Goal: Find specific page/section: Find specific page/section

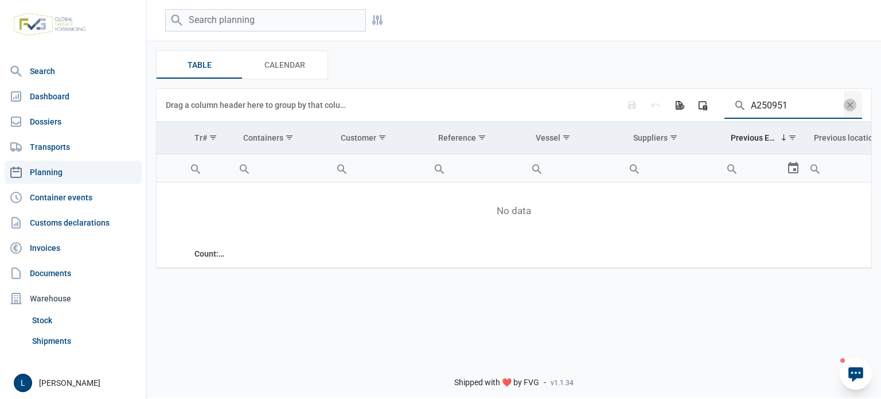
click at [851, 368] on icon at bounding box center [855, 374] width 15 height 15
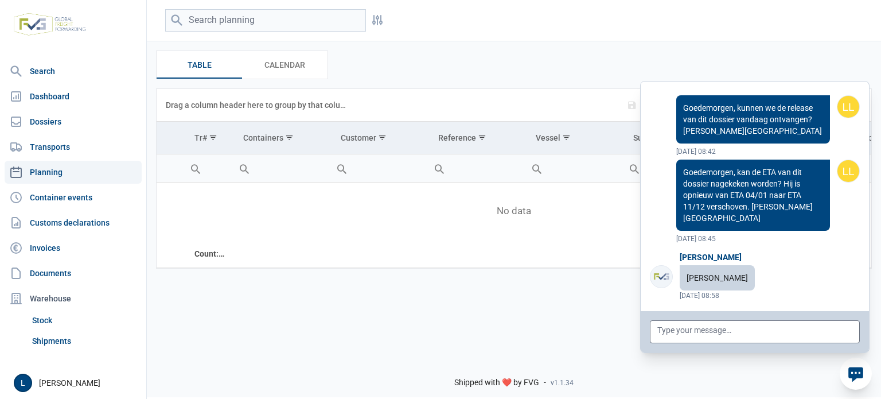
scroll to position [92309, 0]
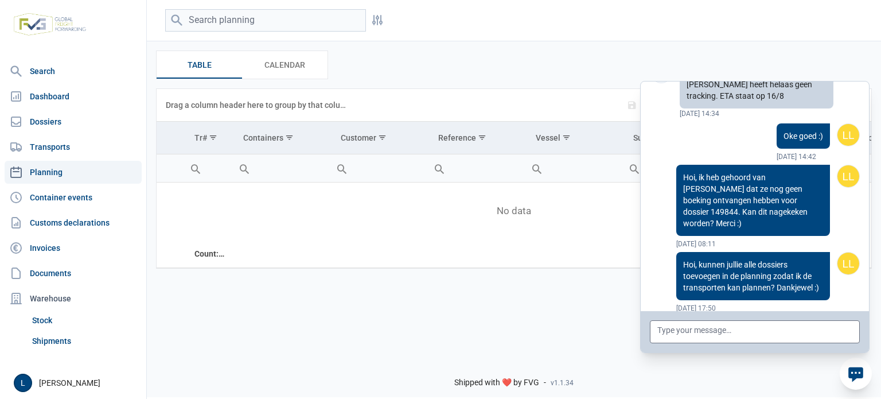
click at [851, 368] on icon at bounding box center [855, 374] width 15 height 15
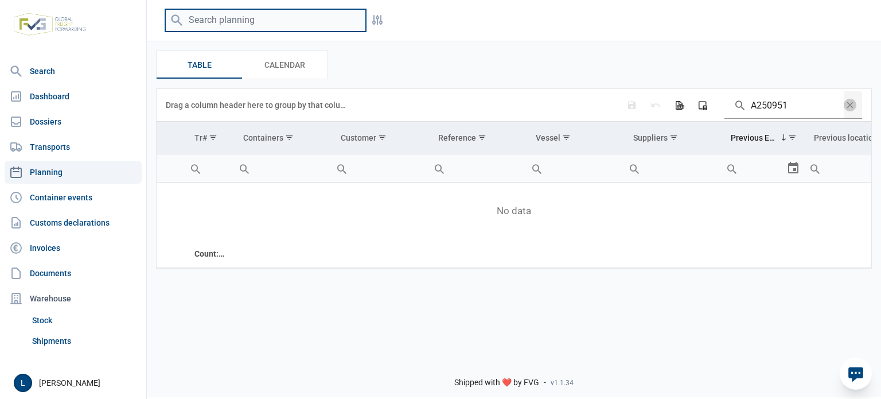
click at [282, 21] on input "search" at bounding box center [265, 20] width 201 height 22
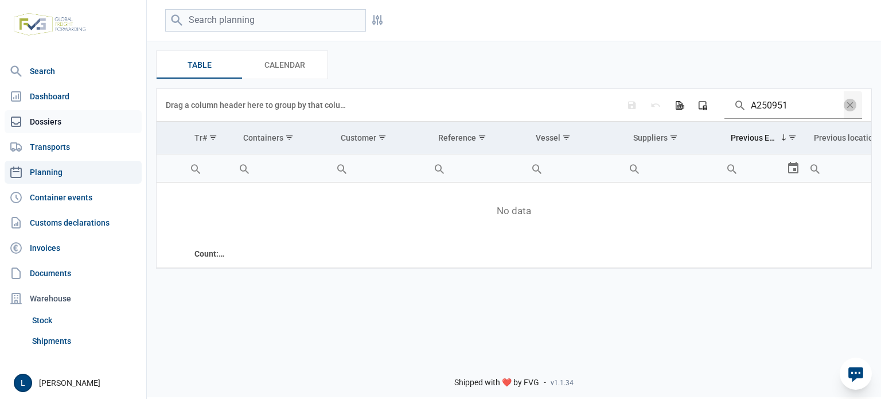
click at [63, 119] on link "Dossiers" at bounding box center [73, 121] width 137 height 23
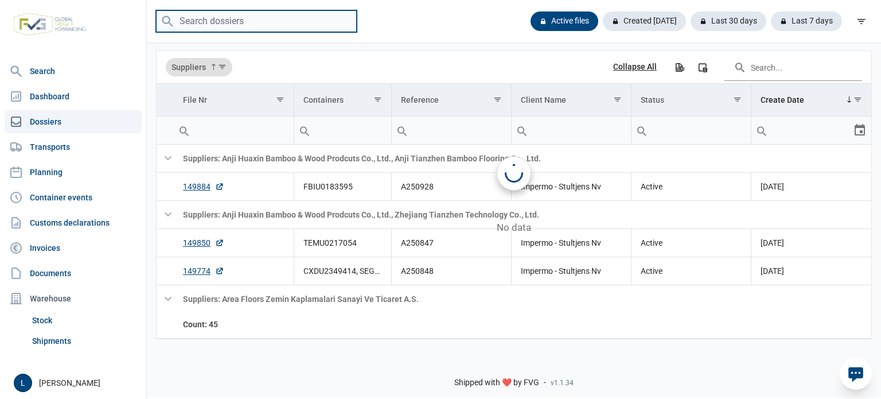
click at [224, 18] on input "search" at bounding box center [256, 21] width 201 height 22
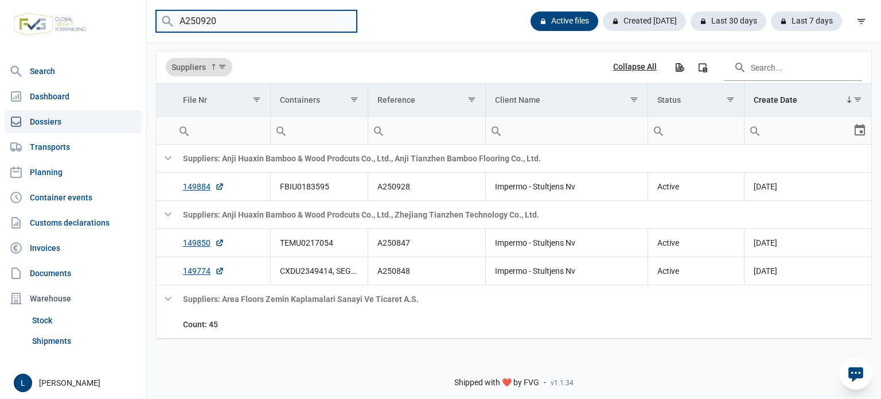
type input "A250920"
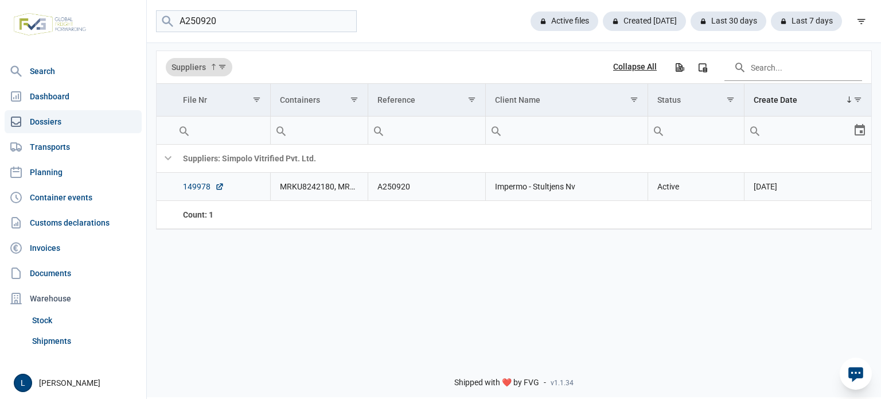
click at [206, 185] on link "149978" at bounding box center [203, 186] width 41 height 11
click at [218, 20] on input "A250920" at bounding box center [256, 21] width 201 height 22
paste input "search"
click at [188, 188] on link "149741" at bounding box center [203, 186] width 41 height 11
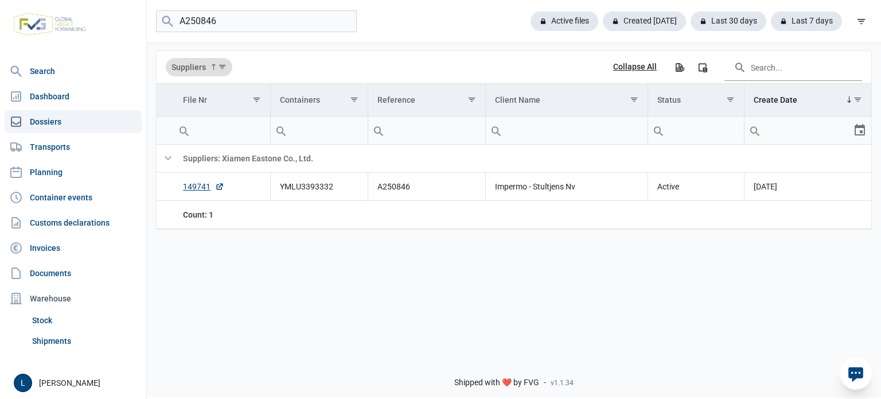
click at [243, 36] on div "A250846 Active files Created today Last 30 days Last 7 days" at bounding box center [514, 21] width 734 height 43
click at [236, 29] on input "A250846" at bounding box center [256, 21] width 201 height 22
paste input "928"
click at [200, 188] on link "149884" at bounding box center [203, 186] width 41 height 11
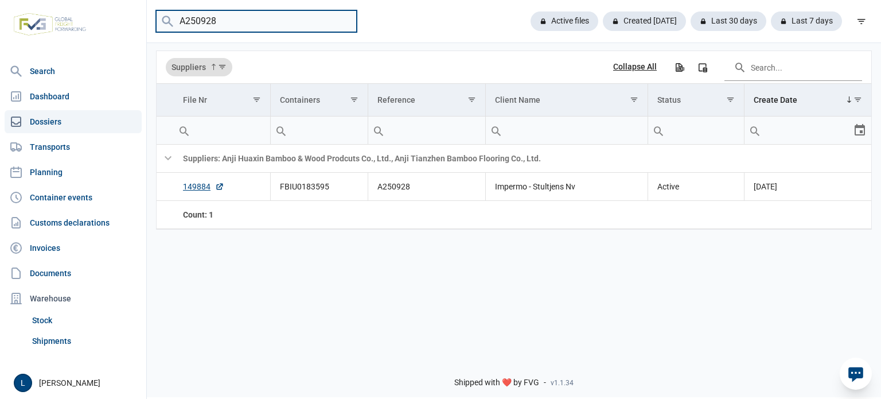
click at [220, 15] on input "A250928" at bounding box center [256, 21] width 201 height 22
paste input "51"
type input "A250951"
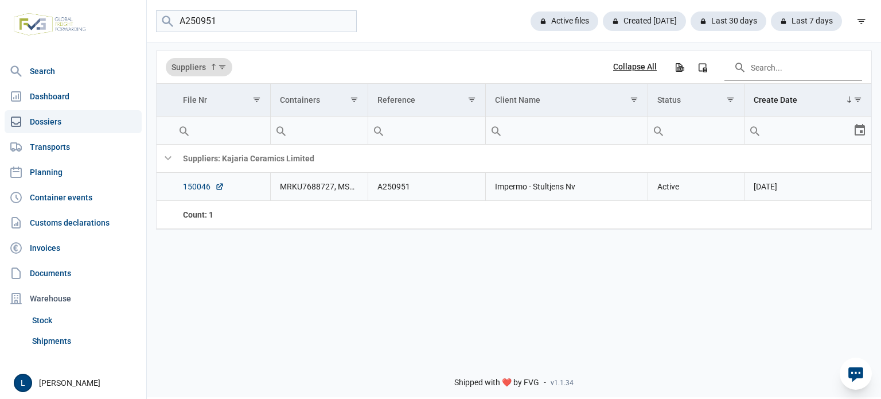
click at [194, 189] on link "150046" at bounding box center [203, 186] width 41 height 11
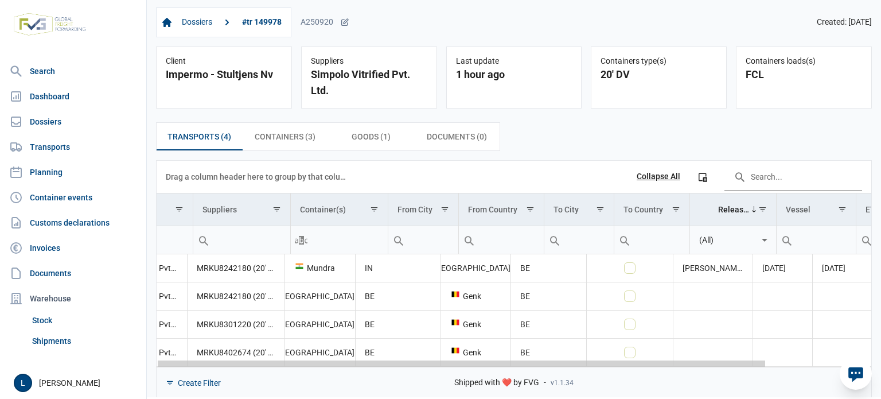
scroll to position [0, 112]
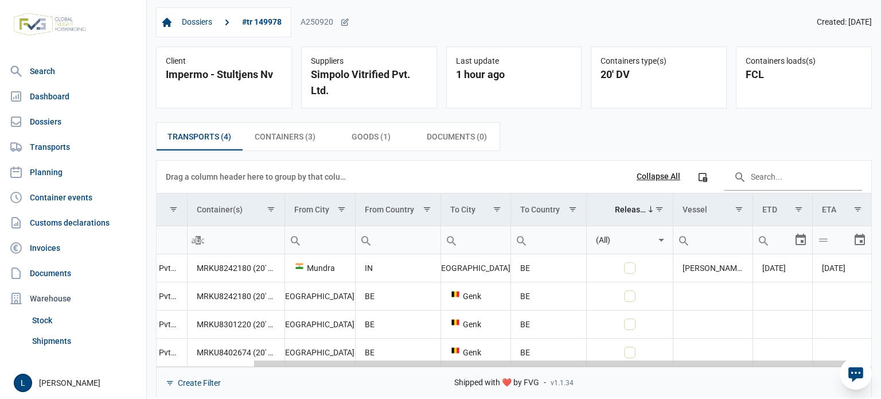
drag, startPoint x: 372, startPoint y: 362, endPoint x: 611, endPoint y: 354, distance: 239.3
click at [611, 354] on body "For evaluation purposes only. Redistribution prohibited. Please register an exi…" at bounding box center [440, 179] width 881 height 399
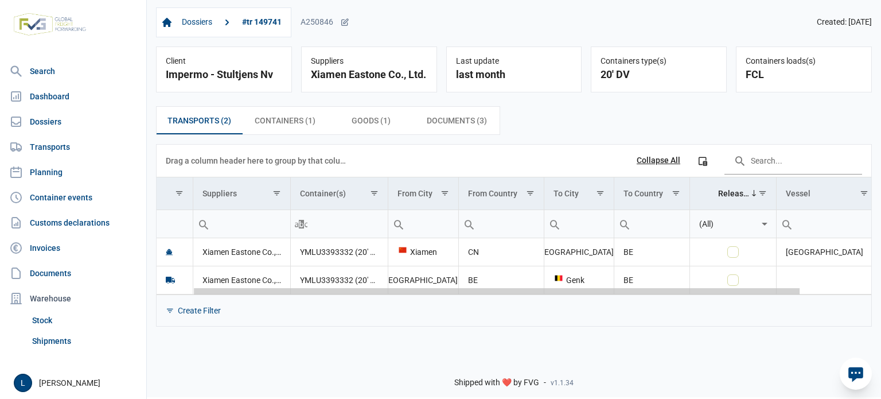
scroll to position [0, 124]
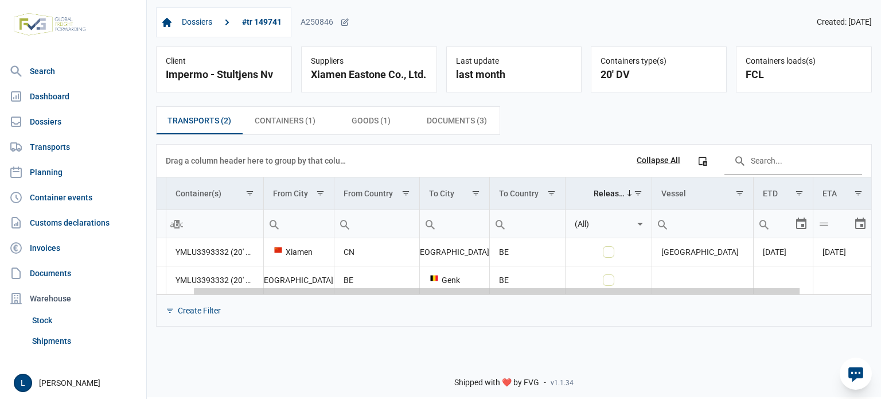
drag, startPoint x: 497, startPoint y: 293, endPoint x: 759, endPoint y: 298, distance: 262.1
click at [759, 298] on body "For evaluation purposes only. Redistribution prohibited. Please register an exi…" at bounding box center [440, 179] width 881 height 399
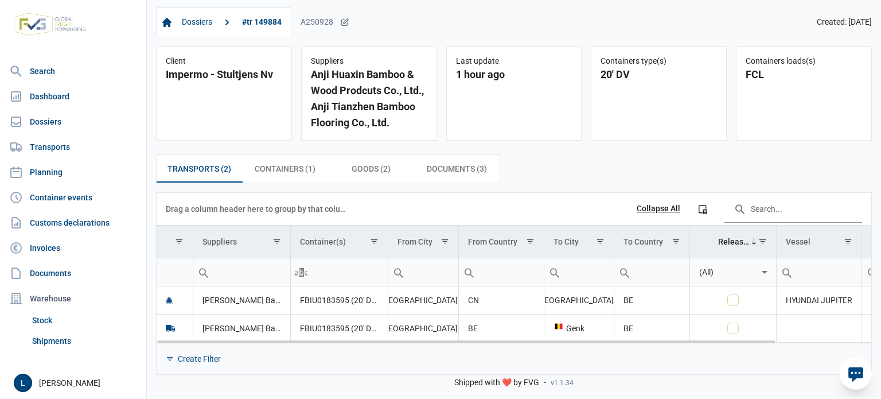
drag, startPoint x: 641, startPoint y: 338, endPoint x: 880, endPoint y: 337, distance: 239.7
click at [880, 337] on body "For evaluation purposes only. Redistribution prohibited. Please register an exi…" at bounding box center [440, 179] width 881 height 399
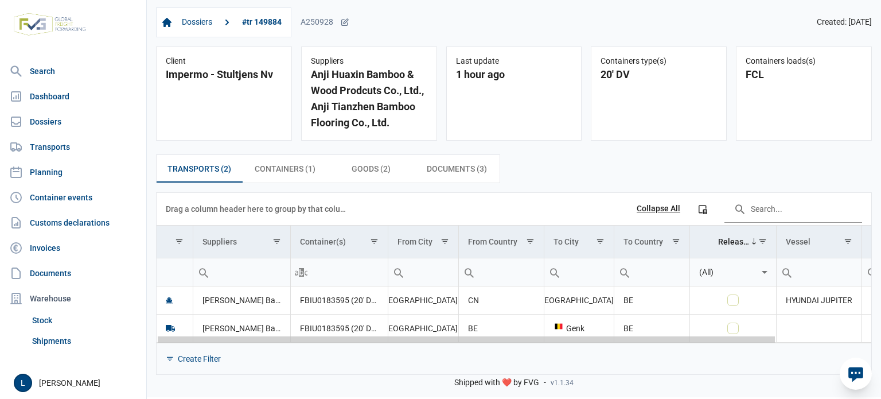
click at [837, 340] on div "Data grid with 2 rows and 11 columns" at bounding box center [514, 338] width 715 height 7
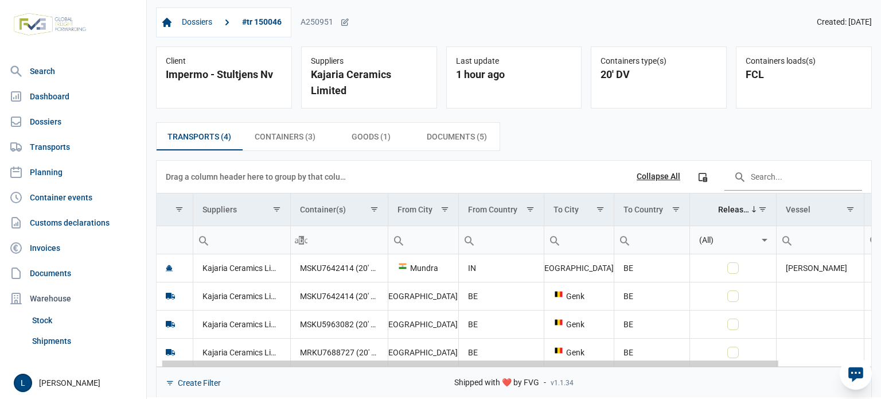
scroll to position [0, 111]
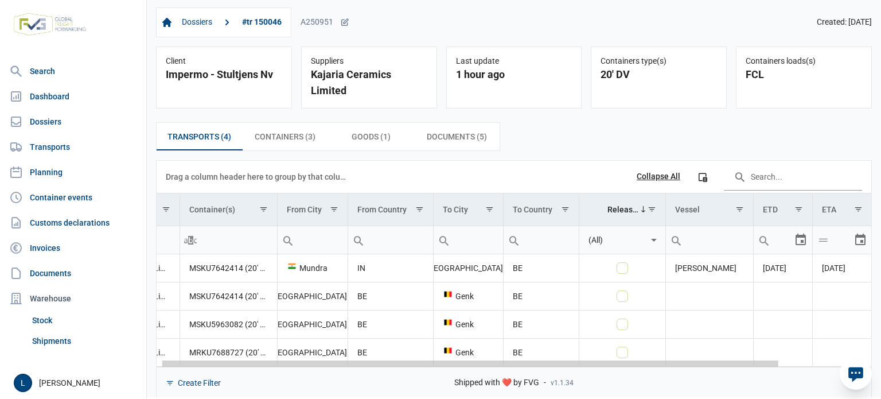
drag, startPoint x: 455, startPoint y: 348, endPoint x: 698, endPoint y: 349, distance: 243.7
click at [698, 349] on body "For evaluation purposes only. Redistribution prohibited. Please register an exi…" at bounding box center [440, 179] width 881 height 399
